Goal: Task Accomplishment & Management: Manage account settings

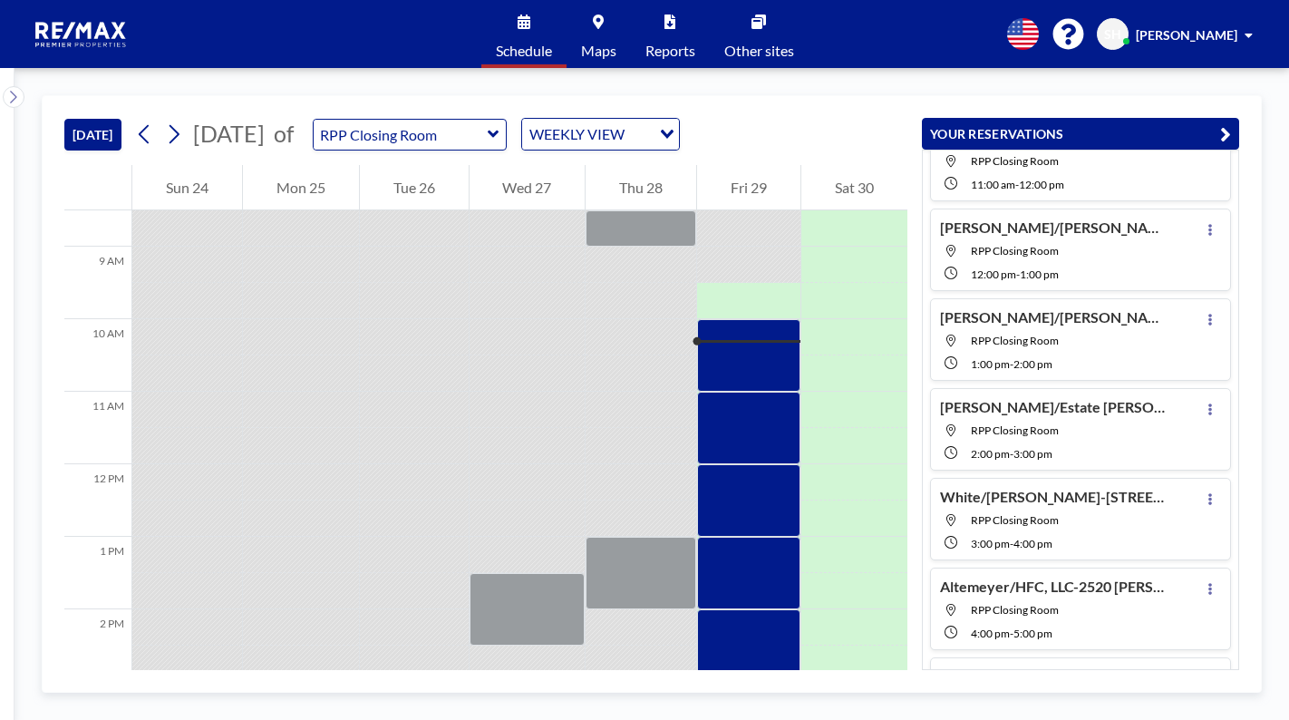
scroll to position [272, 0]
click at [1205, 321] on button at bounding box center [1210, 318] width 22 height 22
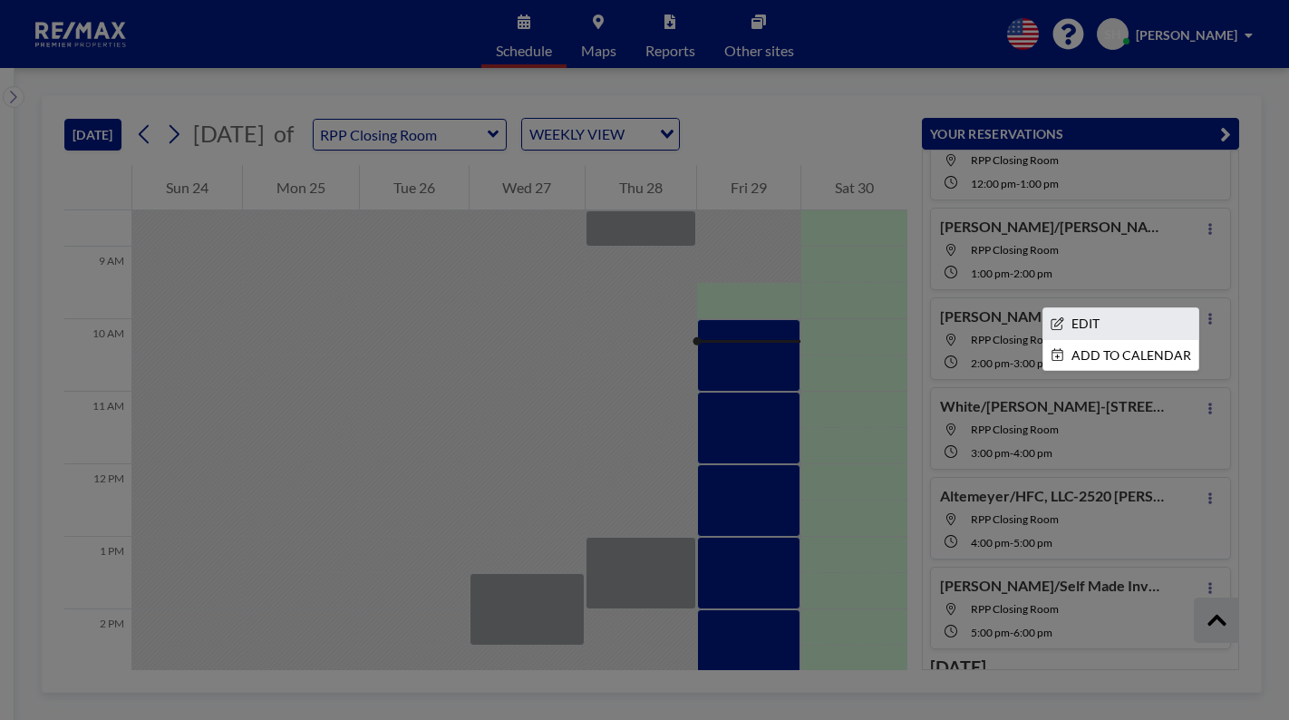
click at [1137, 320] on li "EDIT" at bounding box center [1120, 323] width 155 height 31
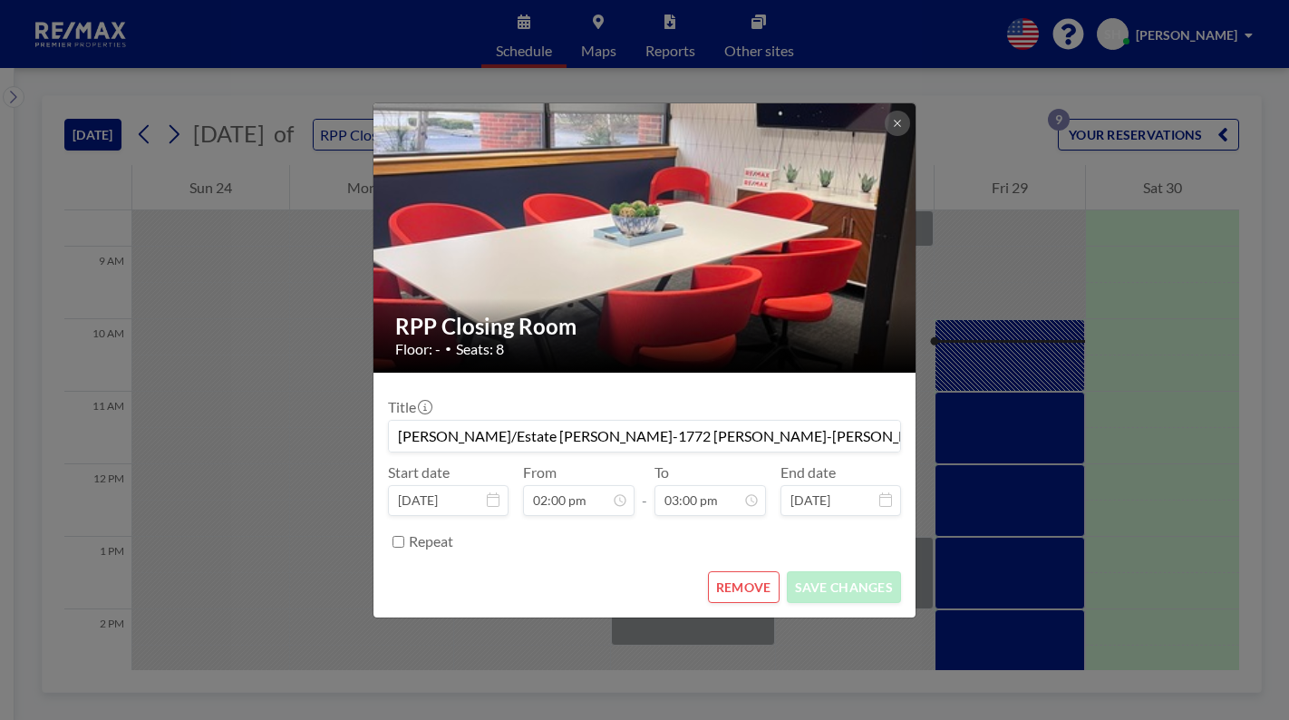
click at [850, 432] on input "[PERSON_NAME]/Estate [PERSON_NAME]-1772 [PERSON_NAME]-[PERSON_NAME]" at bounding box center [644, 436] width 511 height 31
click at [820, 597] on button "SAVE CHANGES" at bounding box center [844, 587] width 114 height 32
type input "[PERSON_NAME]/Estate [PERSON_NAME]-1772 [PERSON_NAME]-[PERSON_NAME] Only"
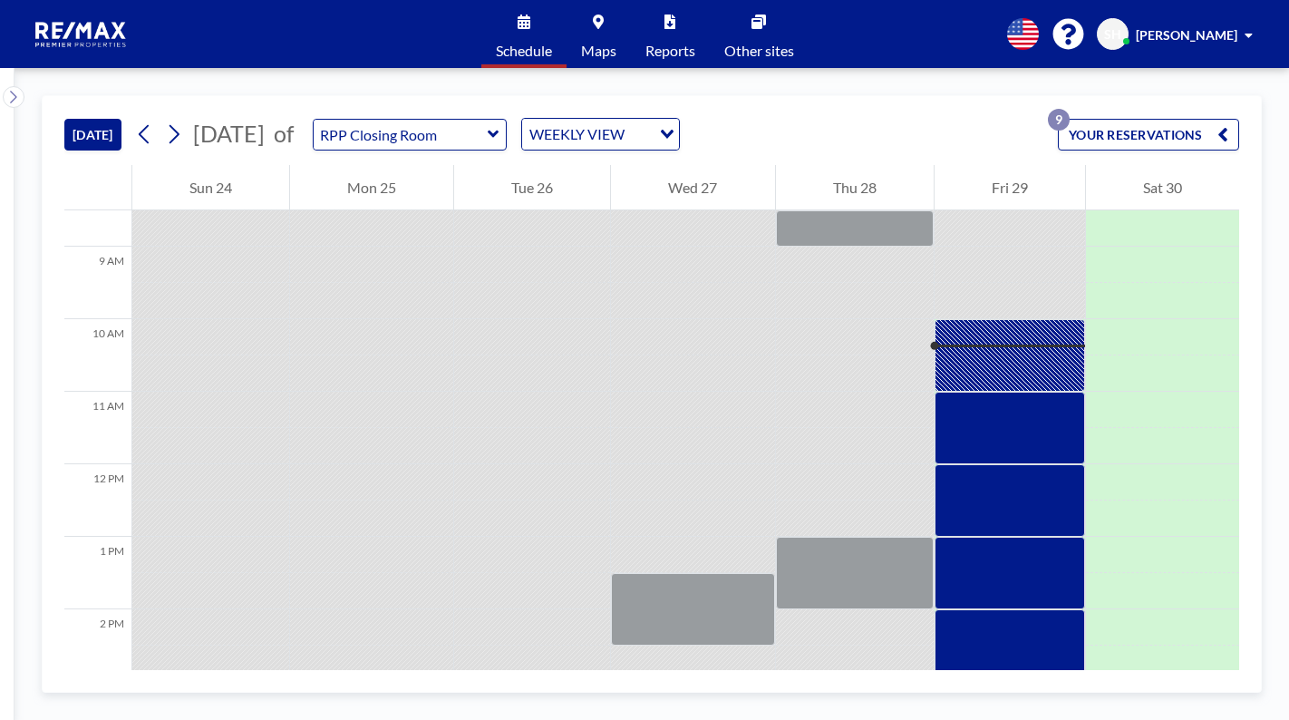
click at [1160, 140] on button "YOUR RESERVATIONS 9" at bounding box center [1148, 135] width 181 height 32
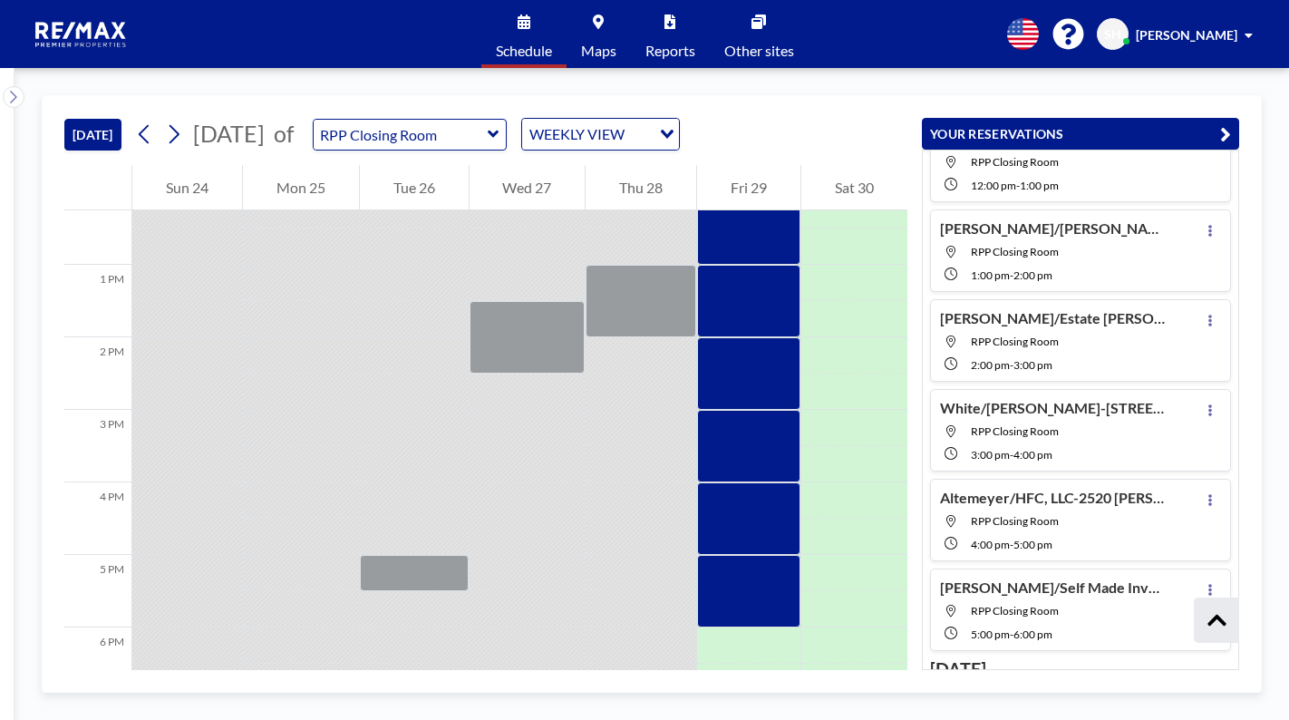
scroll to position [979, 0]
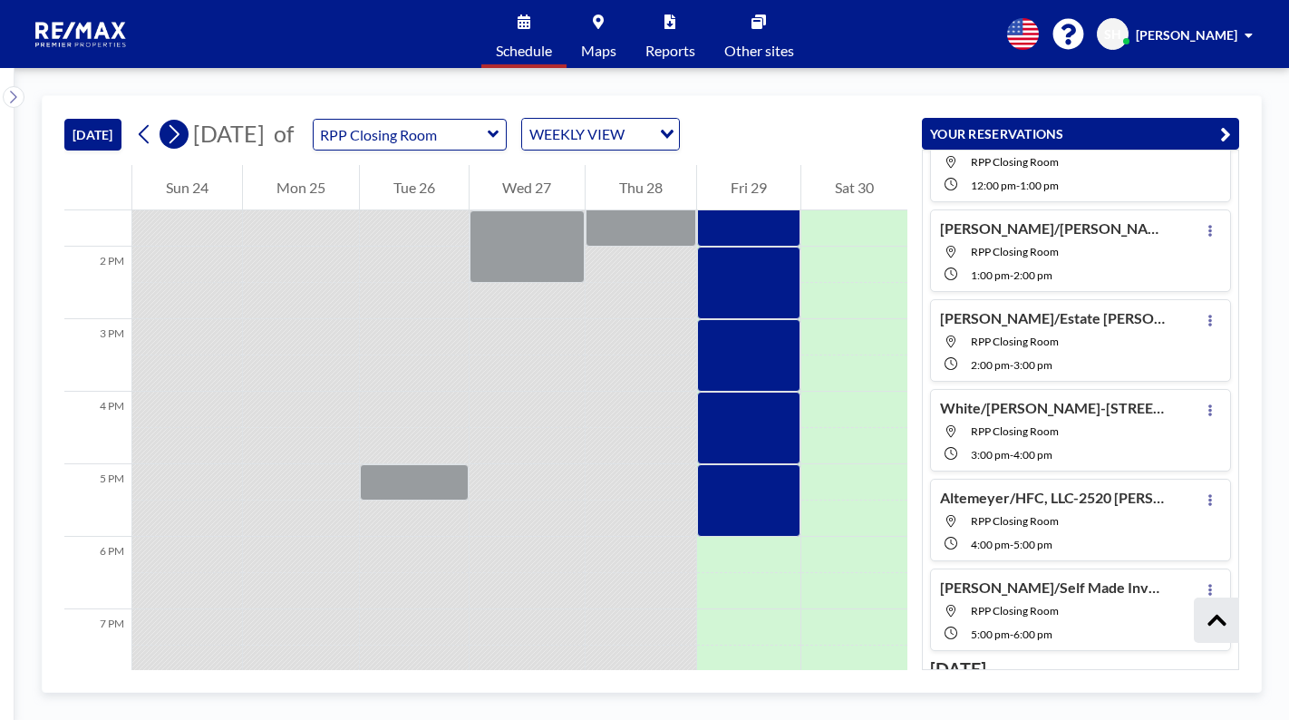
click at [180, 139] on icon at bounding box center [173, 134] width 17 height 27
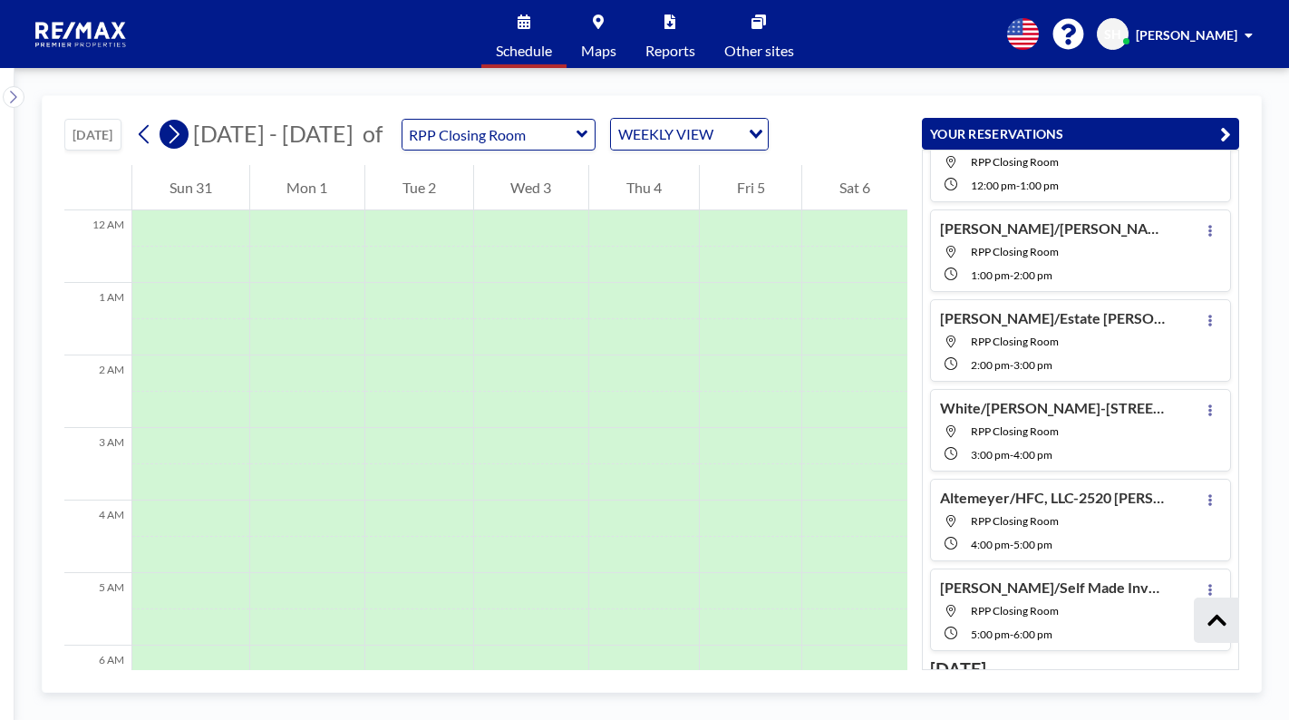
scroll to position [544, 0]
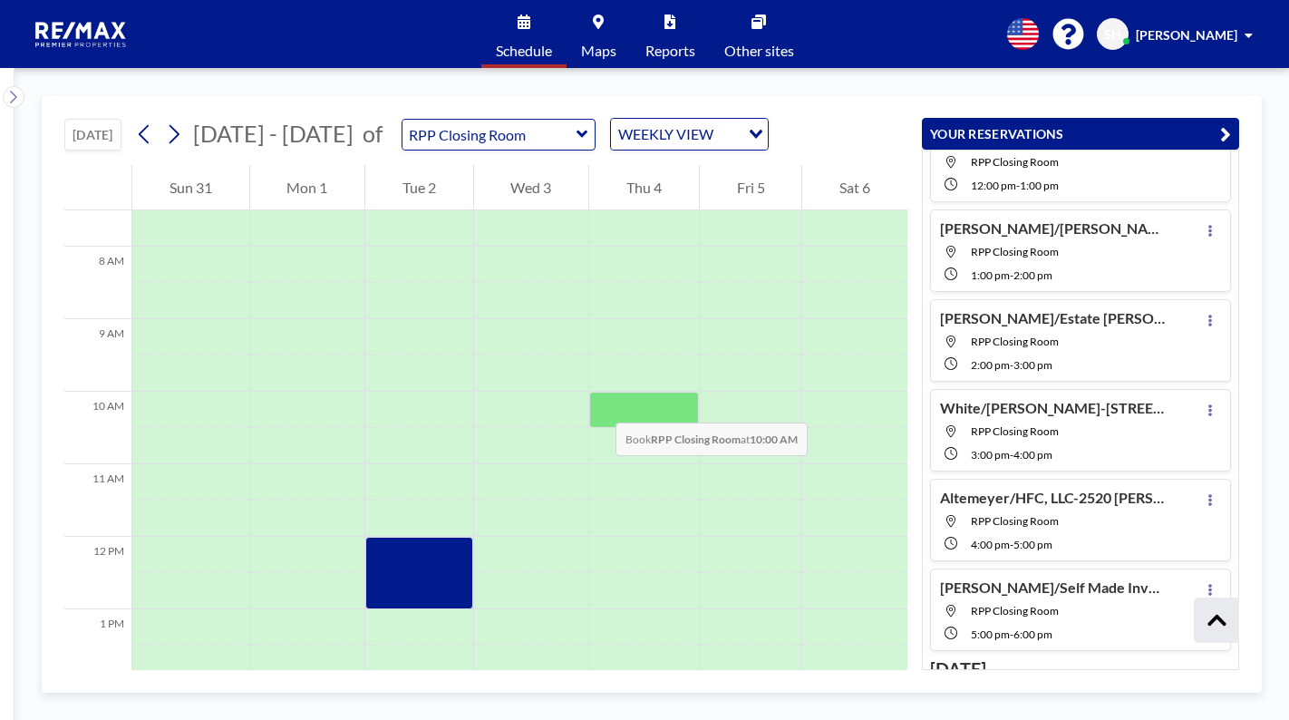
click at [597, 404] on div at bounding box center [644, 410] width 110 height 36
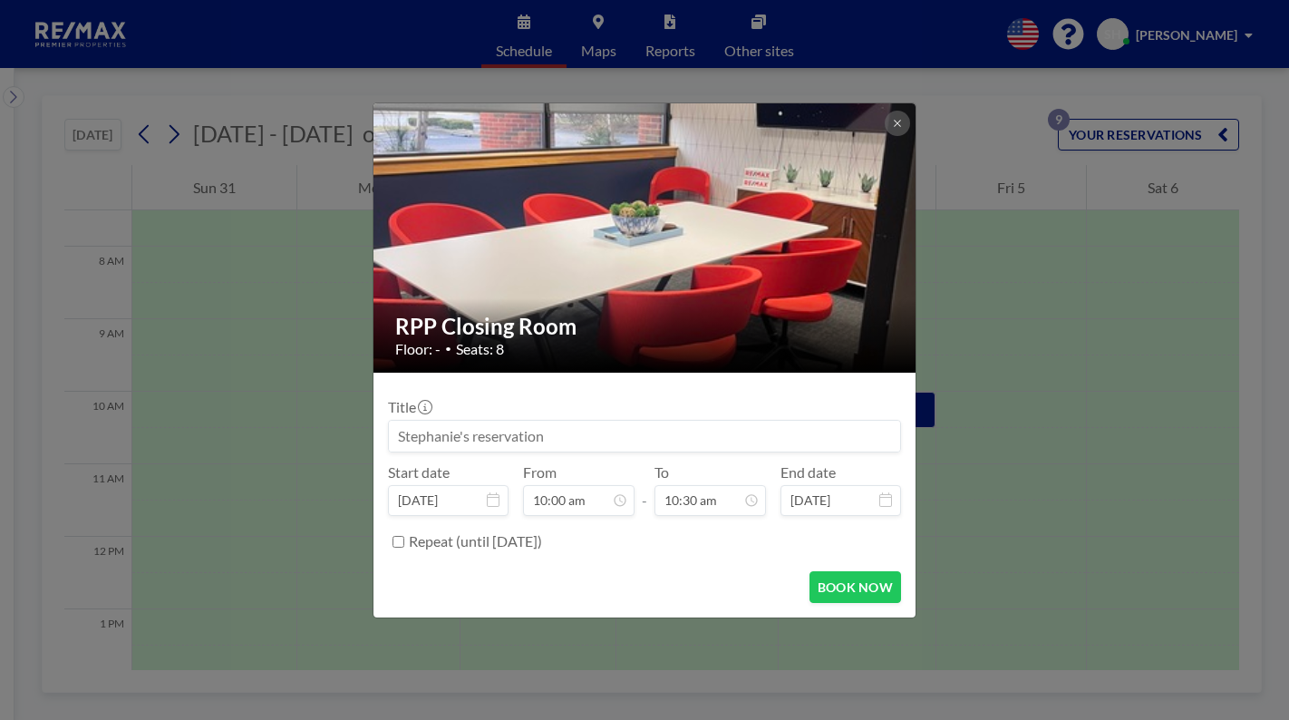
click at [492, 431] on input at bounding box center [644, 436] width 511 height 31
click at [524, 414] on div "Title [PERSON_NAME]/" at bounding box center [644, 425] width 513 height 54
click at [523, 429] on input "[PERSON_NAME]/" at bounding box center [644, 436] width 511 height 31
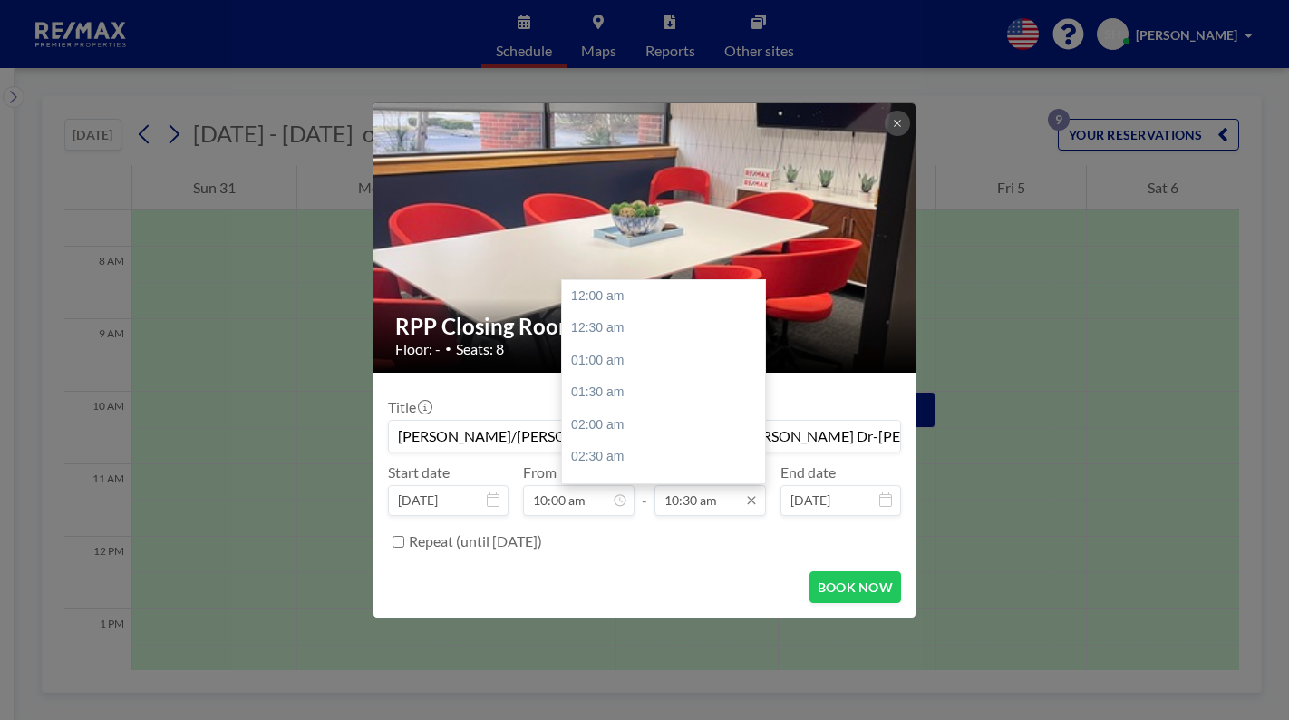
scroll to position [677, 0]
click at [695, 510] on input "10:30 am" at bounding box center [711, 500] width 112 height 31
click at [594, 335] on div "11:00 am" at bounding box center [668, 329] width 212 height 33
type input "[PERSON_NAME]/[PERSON_NAME]-4108 Cariington [PERSON_NAME] Dr-[PERSON_NAME]"
type input "11:00 am"
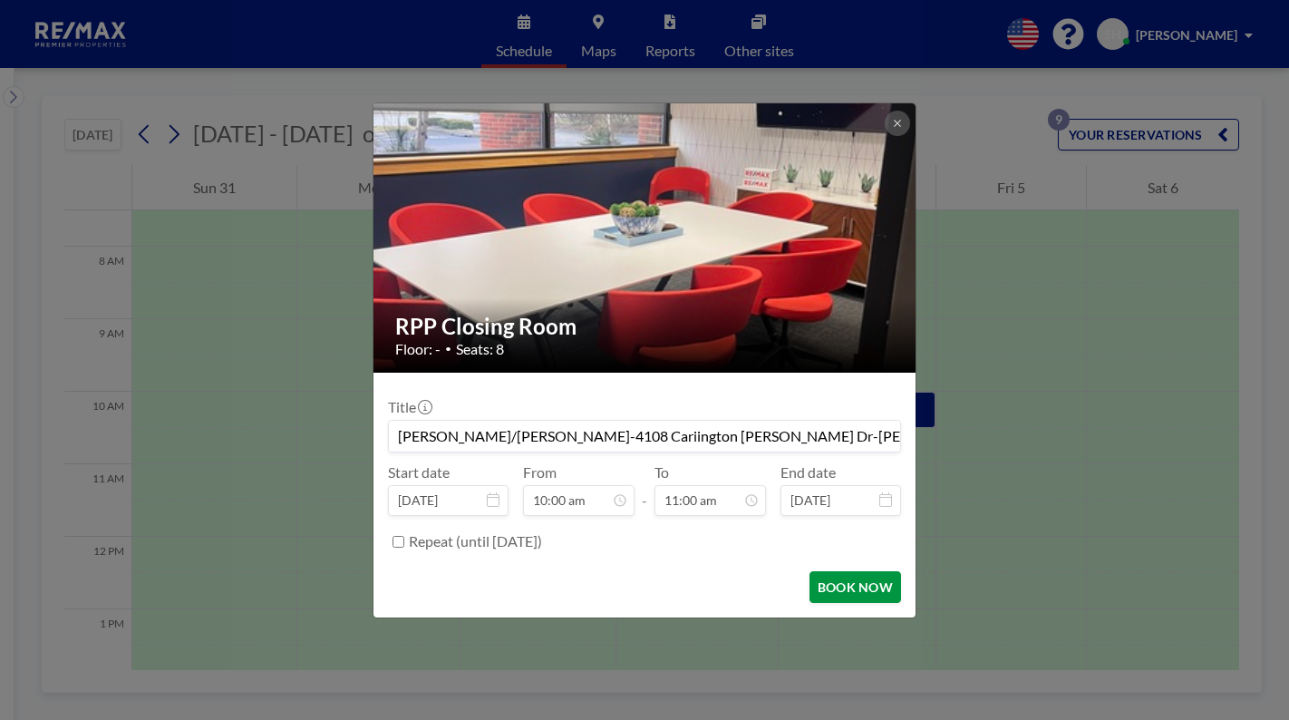
scroll to position [710, 0]
click at [838, 587] on button "BOOK NOW" at bounding box center [856, 587] width 92 height 32
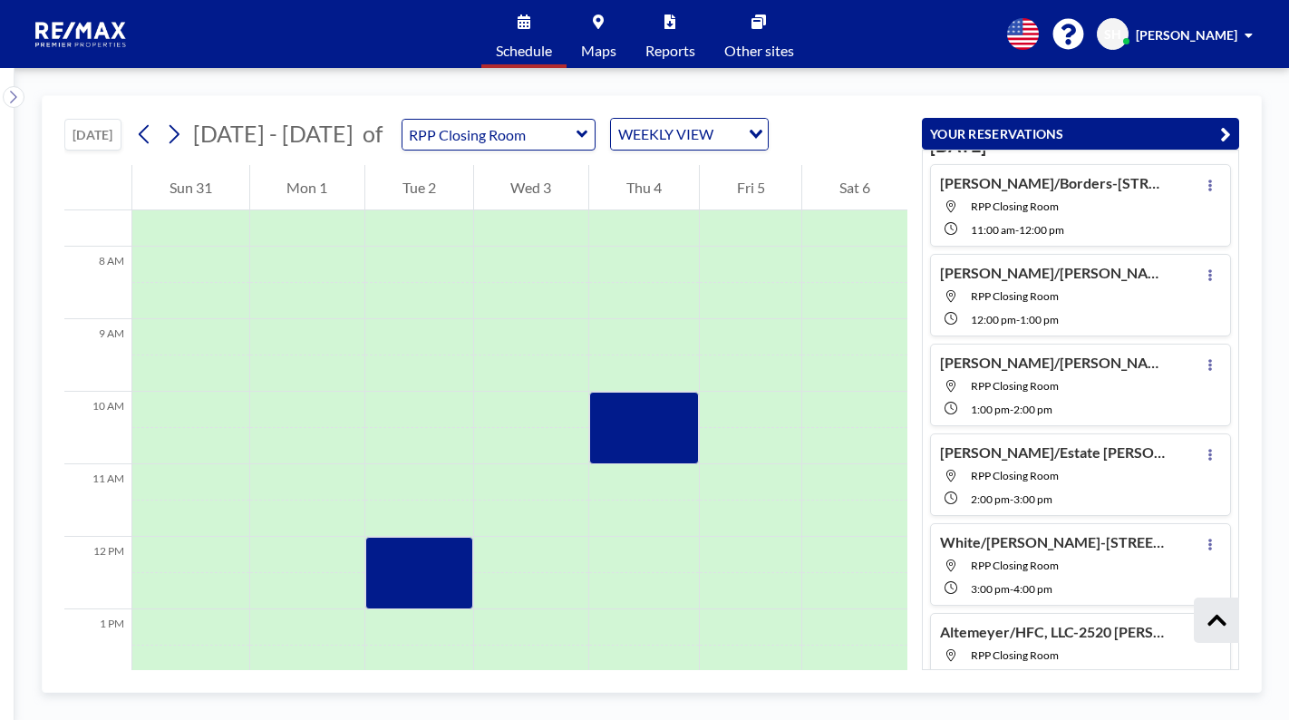
scroll to position [45, 0]
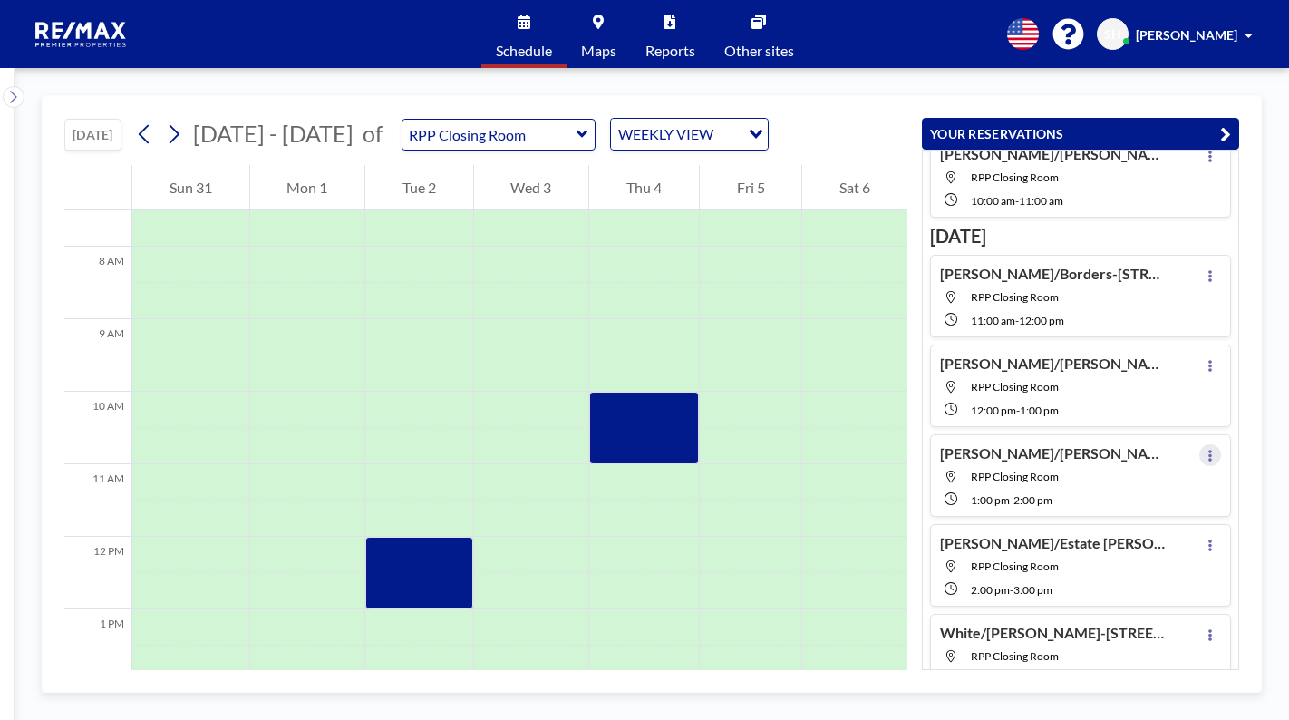
click at [1205, 450] on button at bounding box center [1210, 455] width 22 height 22
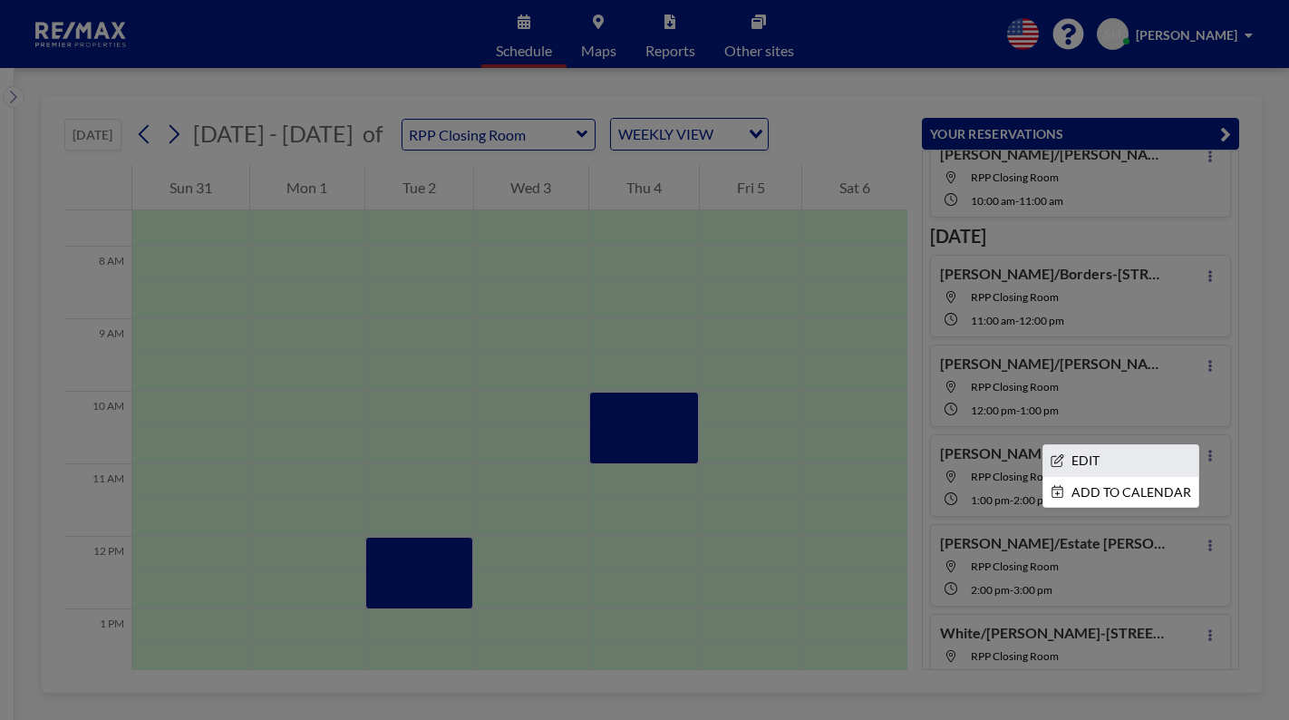
click at [1091, 461] on li "EDIT" at bounding box center [1120, 460] width 155 height 31
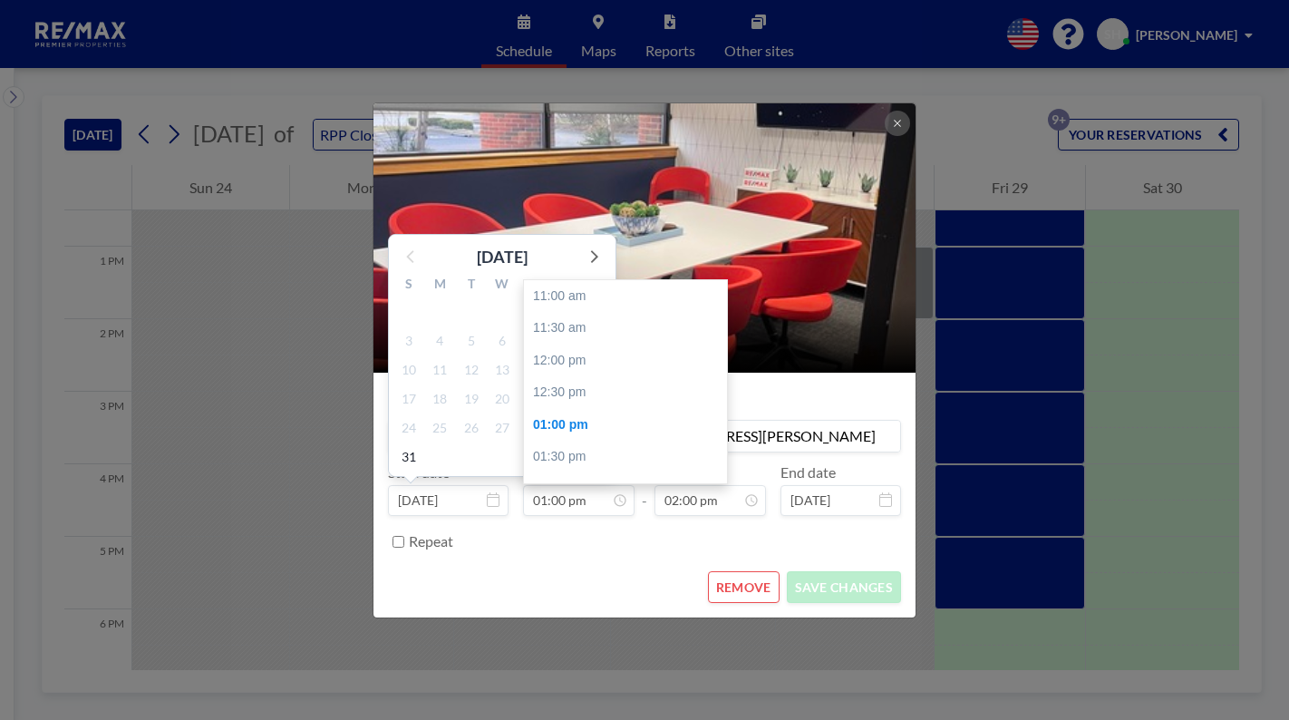
scroll to position [129, 0]
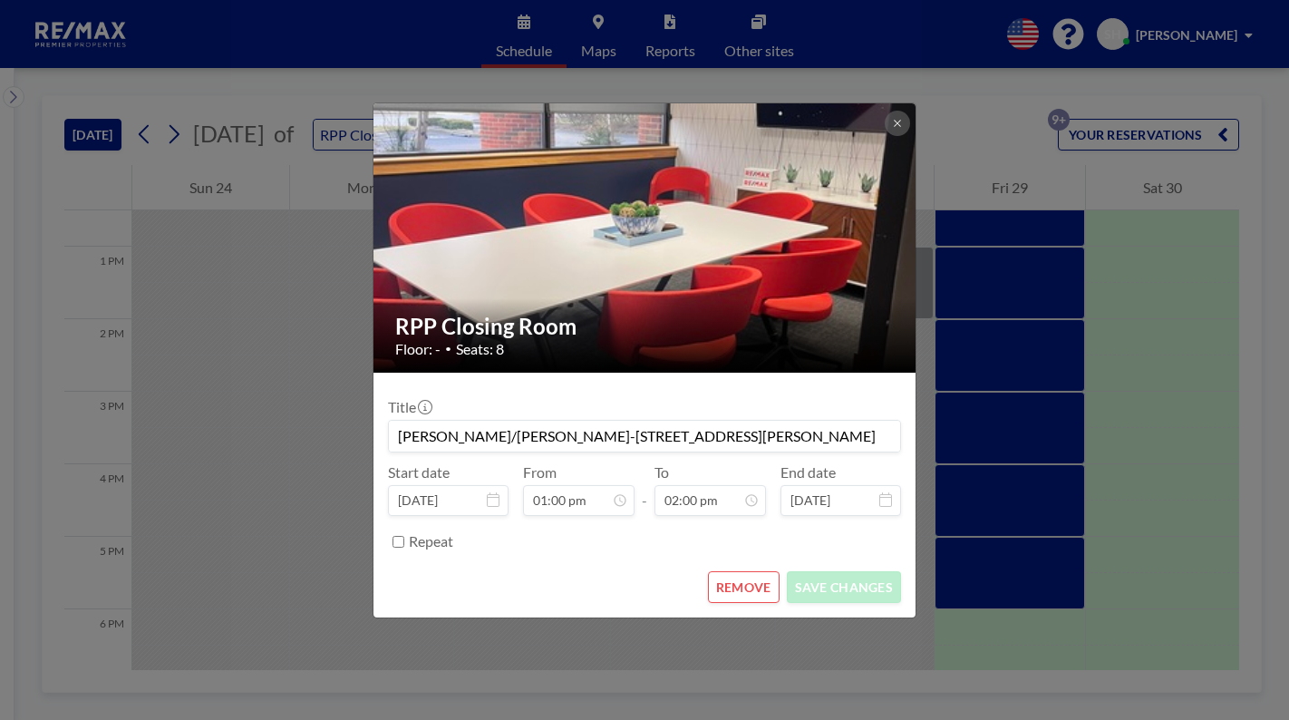
click at [743, 588] on button "REMOVE" at bounding box center [744, 587] width 72 height 32
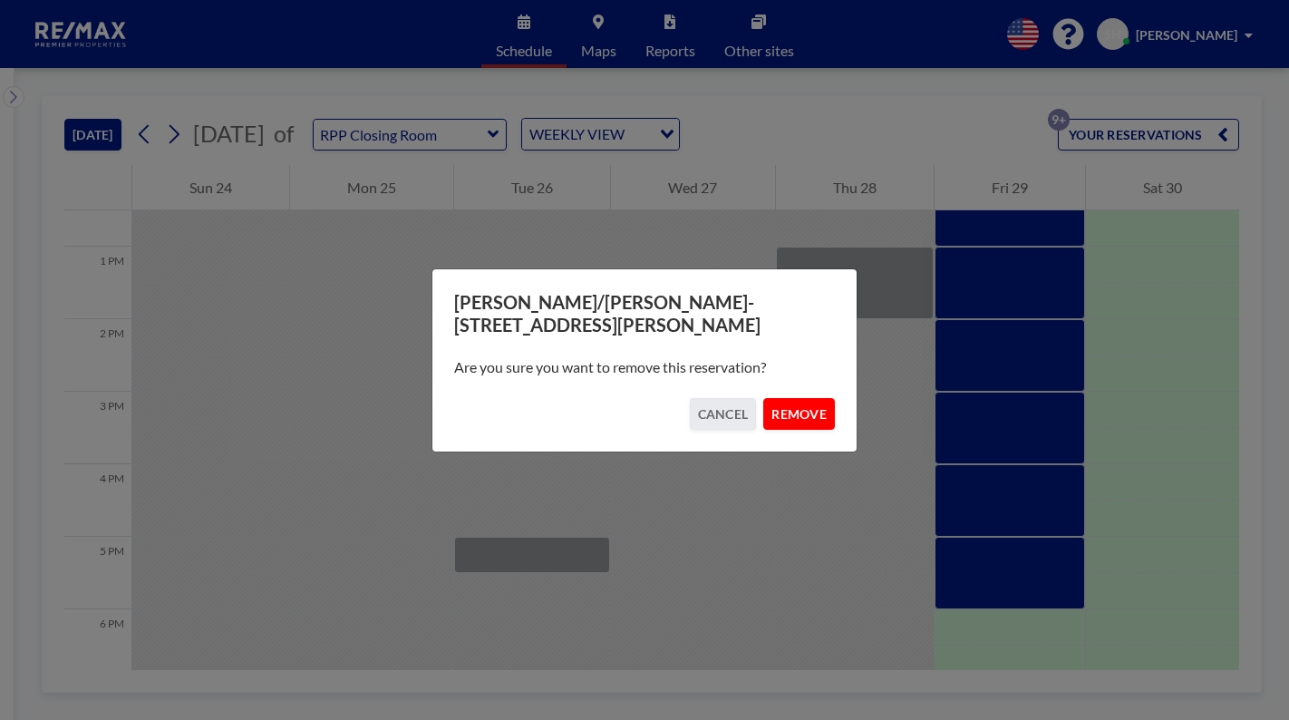
click at [790, 406] on button "REMOVE" at bounding box center [799, 414] width 72 height 32
